Goal: Navigation & Orientation: Go to known website

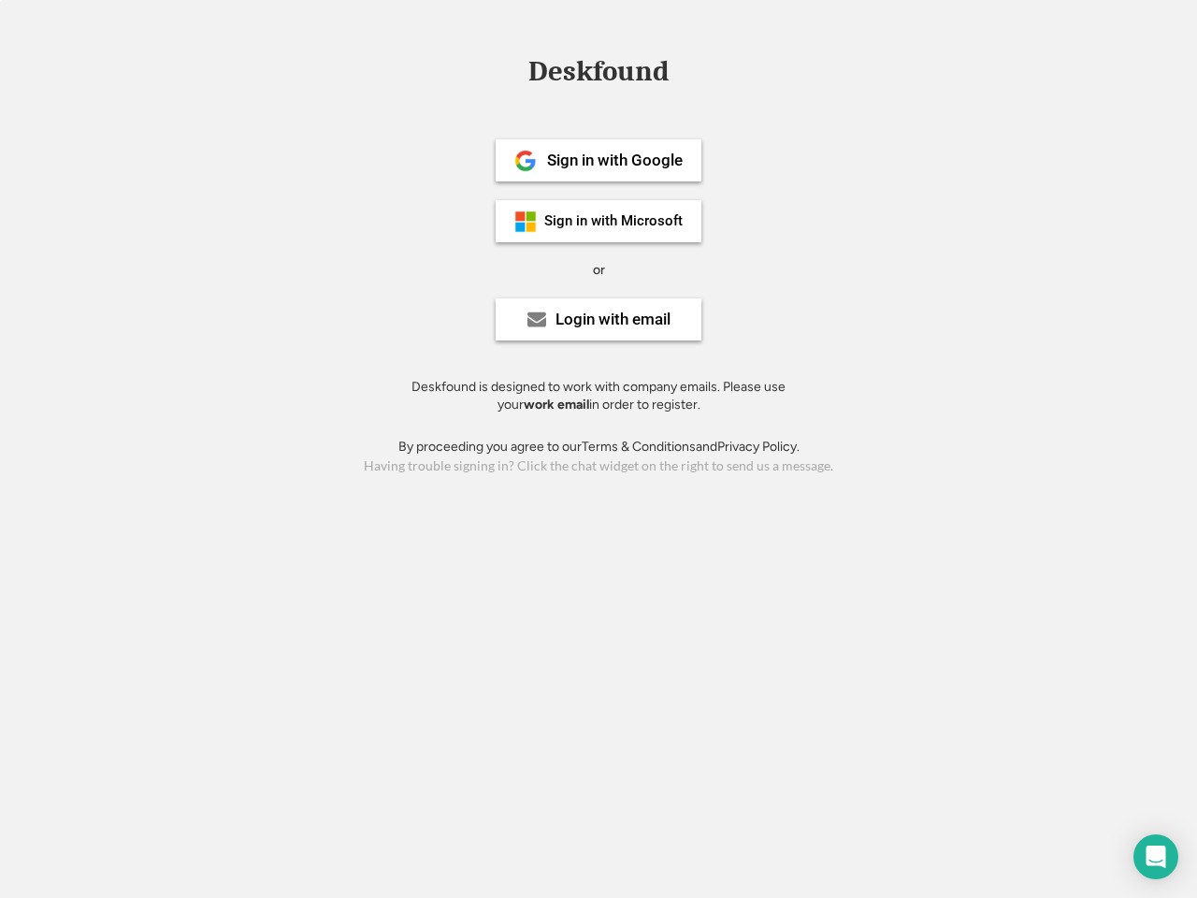
click at [599, 268] on div "or" at bounding box center [599, 270] width 12 height 19
click at [599, 75] on div "Deskfound" at bounding box center [598, 71] width 159 height 29
click at [512, 70] on div "Deskfound" at bounding box center [598, 75] width 1197 height 36
click at [599, 75] on div "Deskfound" at bounding box center [598, 71] width 159 height 29
click at [599, 269] on div "or" at bounding box center [599, 270] width 12 height 19
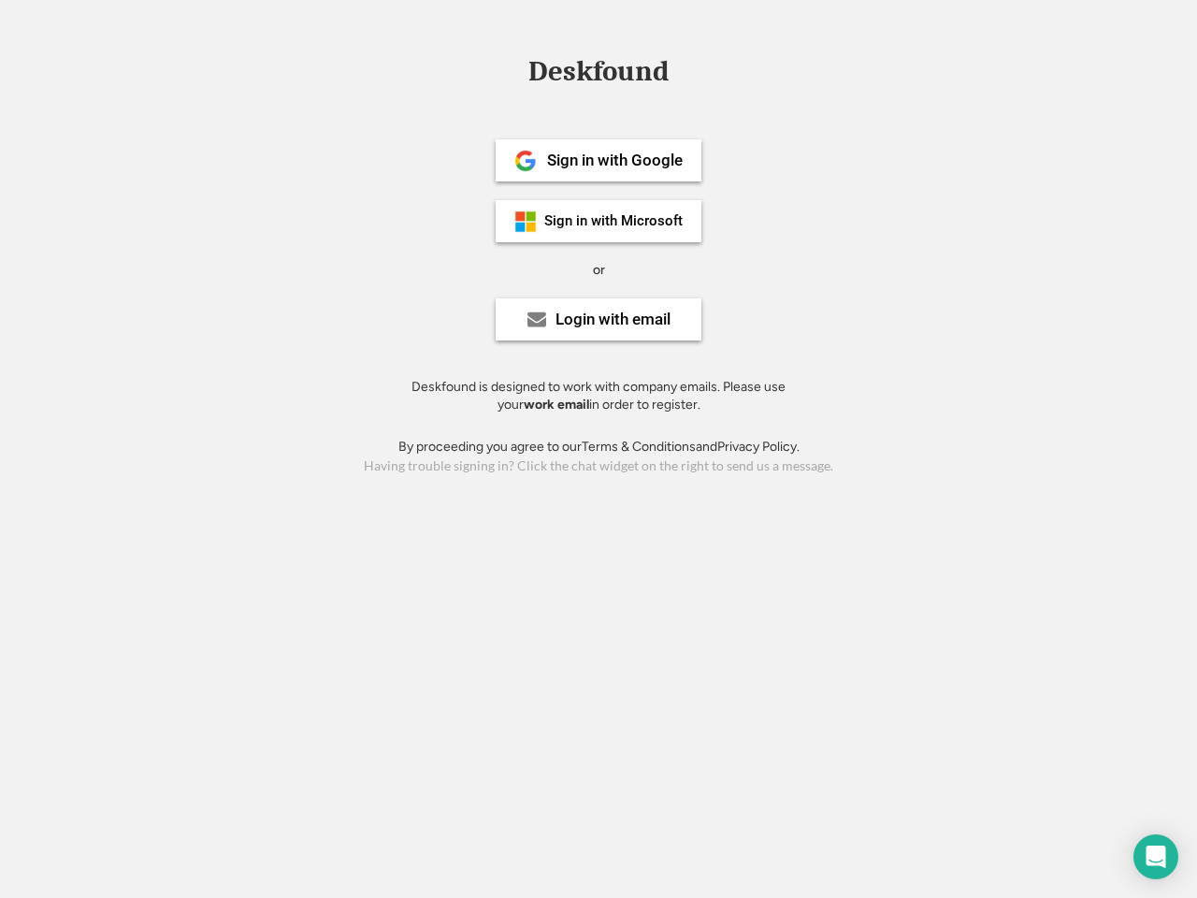
click at [599, 160] on div "Sign in with Google" at bounding box center [615, 160] width 136 height 16
click at [615, 160] on div "Sign in with Google" at bounding box center [615, 160] width 136 height 16
click at [526, 161] on img at bounding box center [526, 161] width 22 height 22
click at [599, 221] on div "Sign in with Microsoft" at bounding box center [613, 221] width 138 height 14
click at [615, 221] on div "Sign in with Microsoft" at bounding box center [613, 221] width 138 height 14
